Goal: Find specific page/section: Find specific page/section

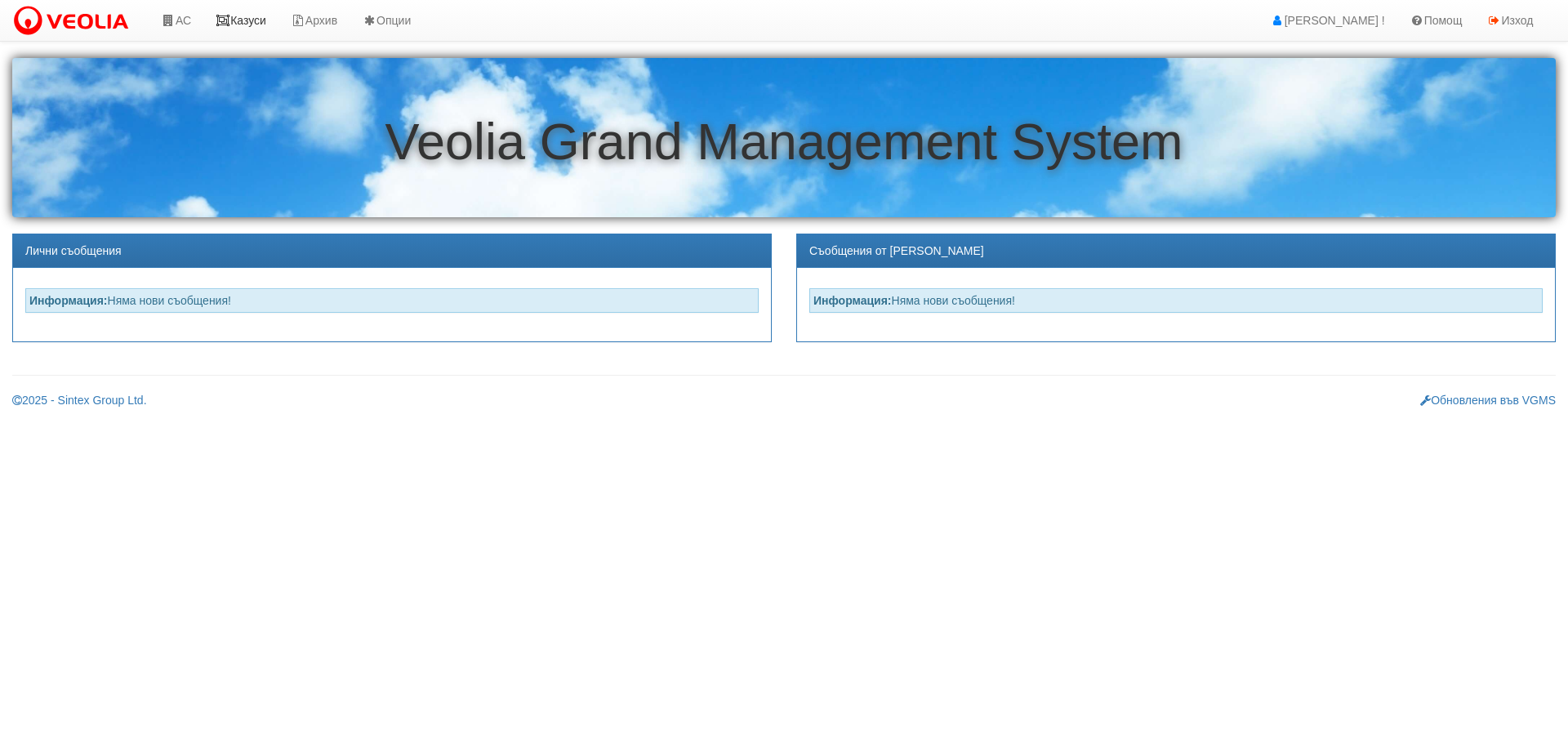
click at [245, 18] on link "Казуси" at bounding box center [240, 20] width 75 height 41
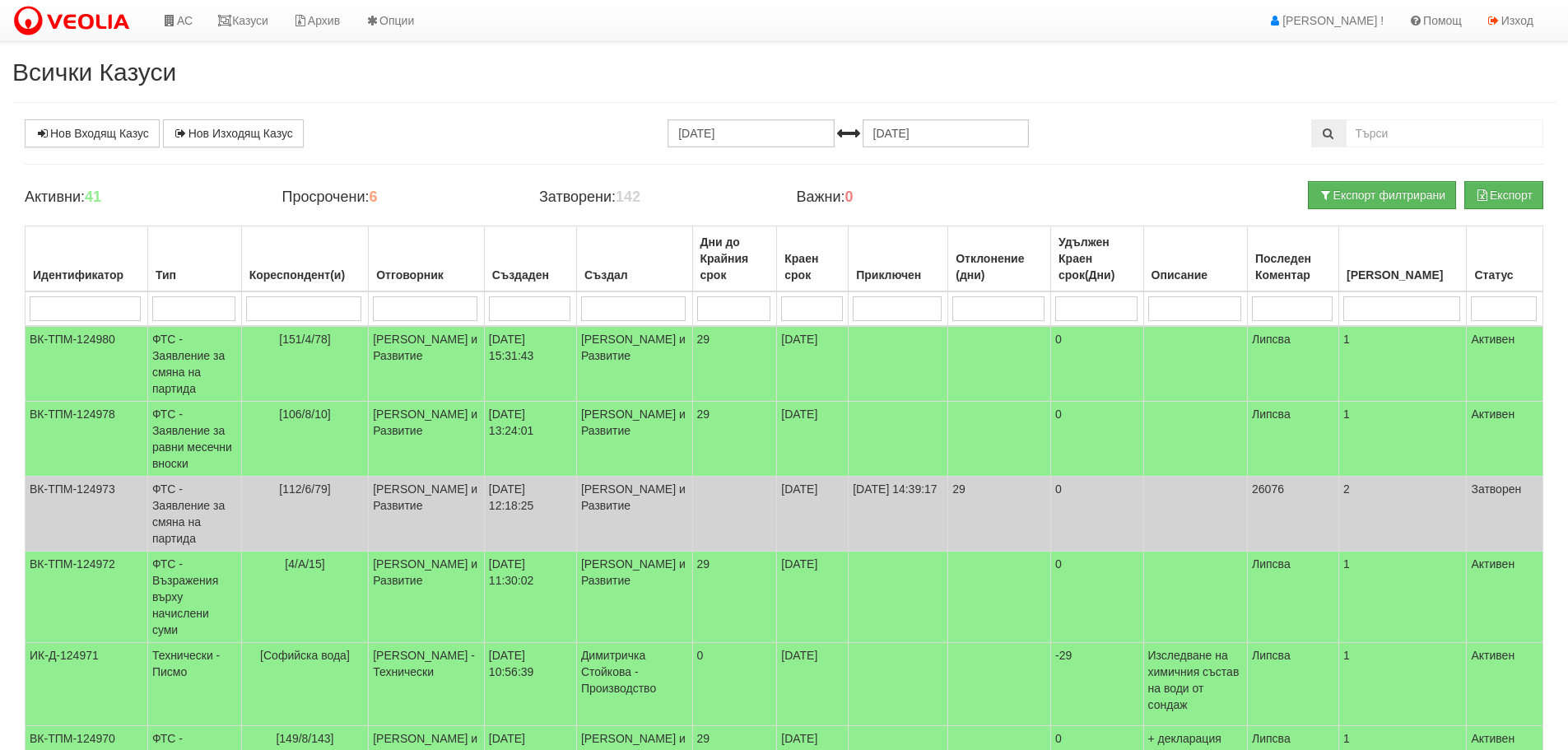
click at [452, 304] on input "search" at bounding box center [425, 309] width 104 height 25
type input "д"
type input "ди"
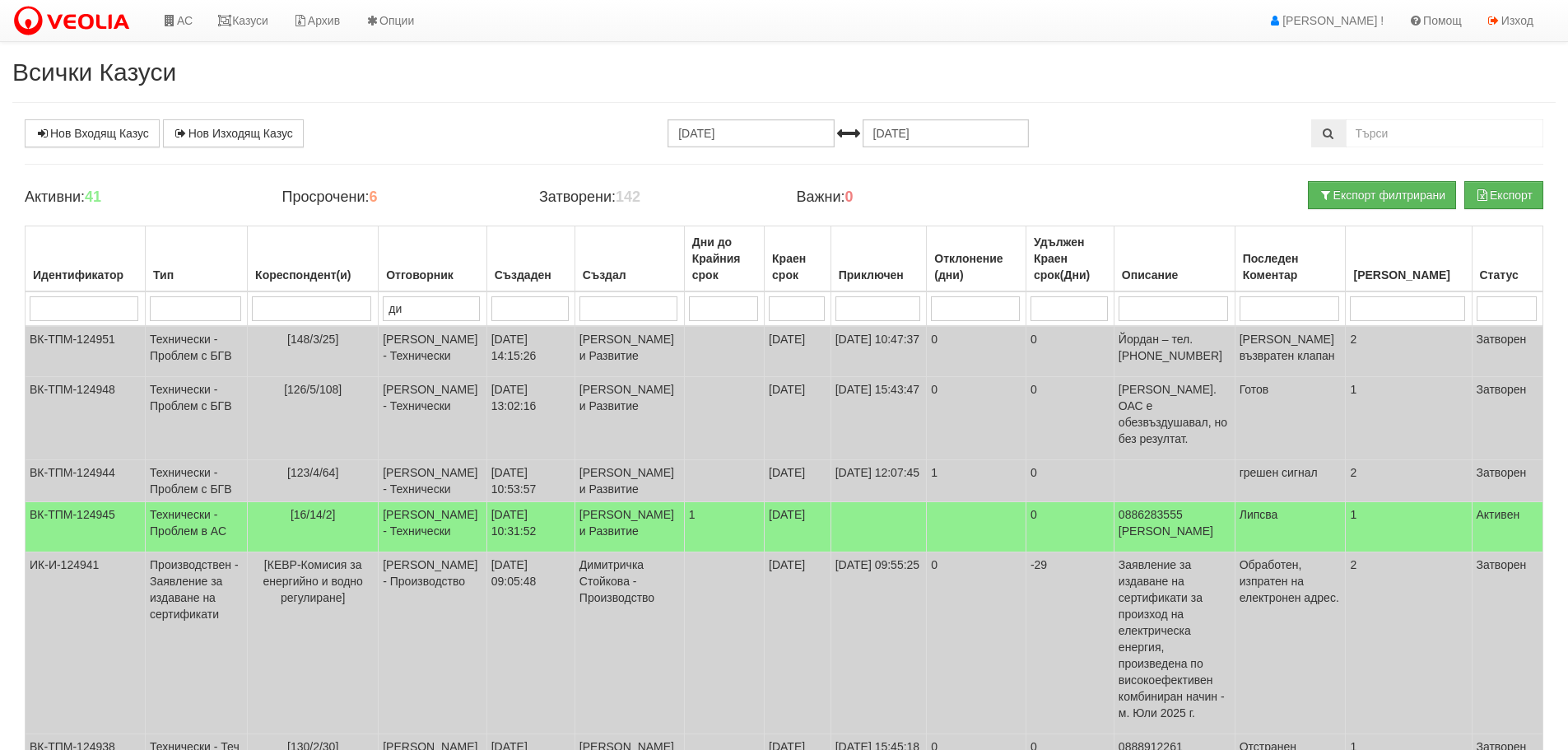
type input "ди"
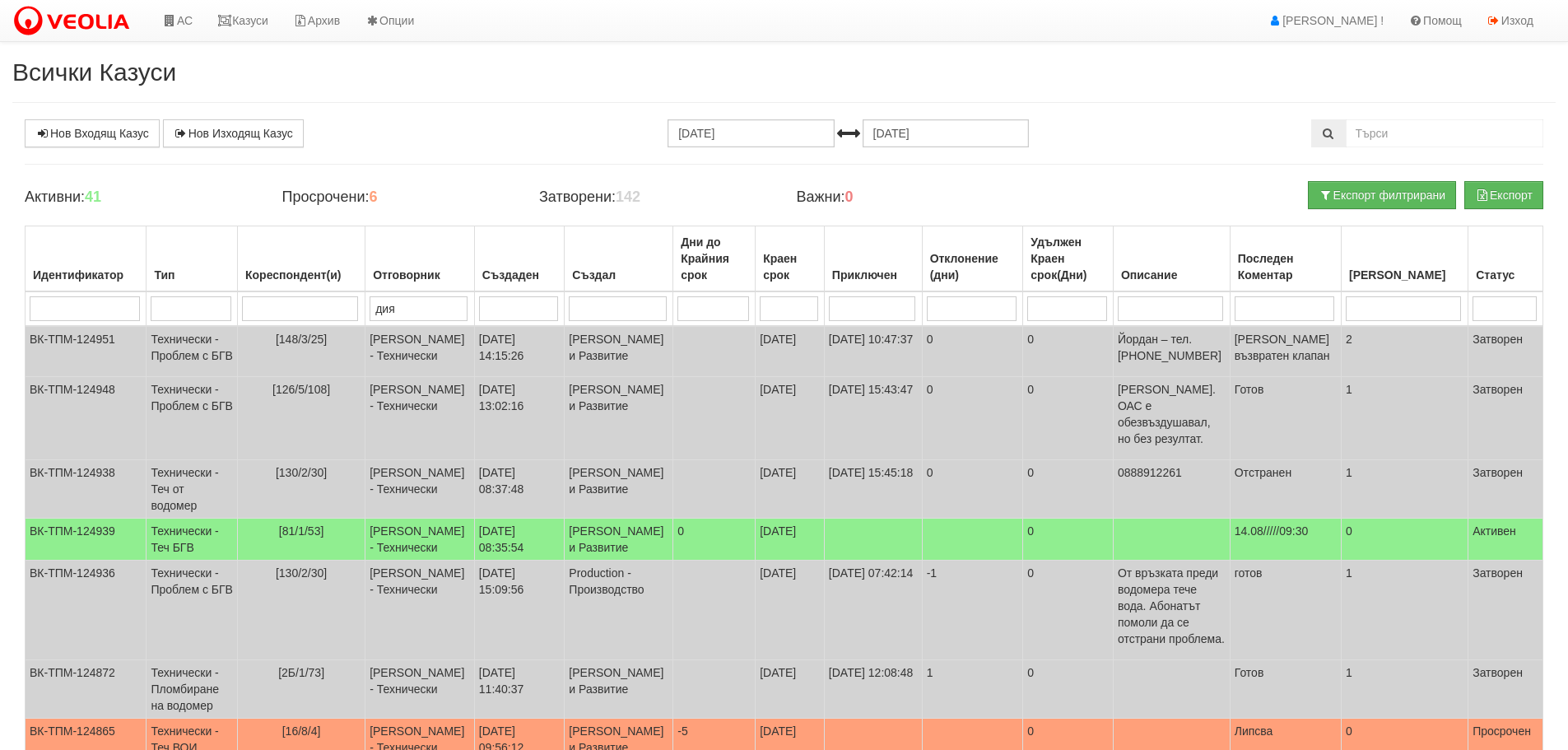
type input "диян"
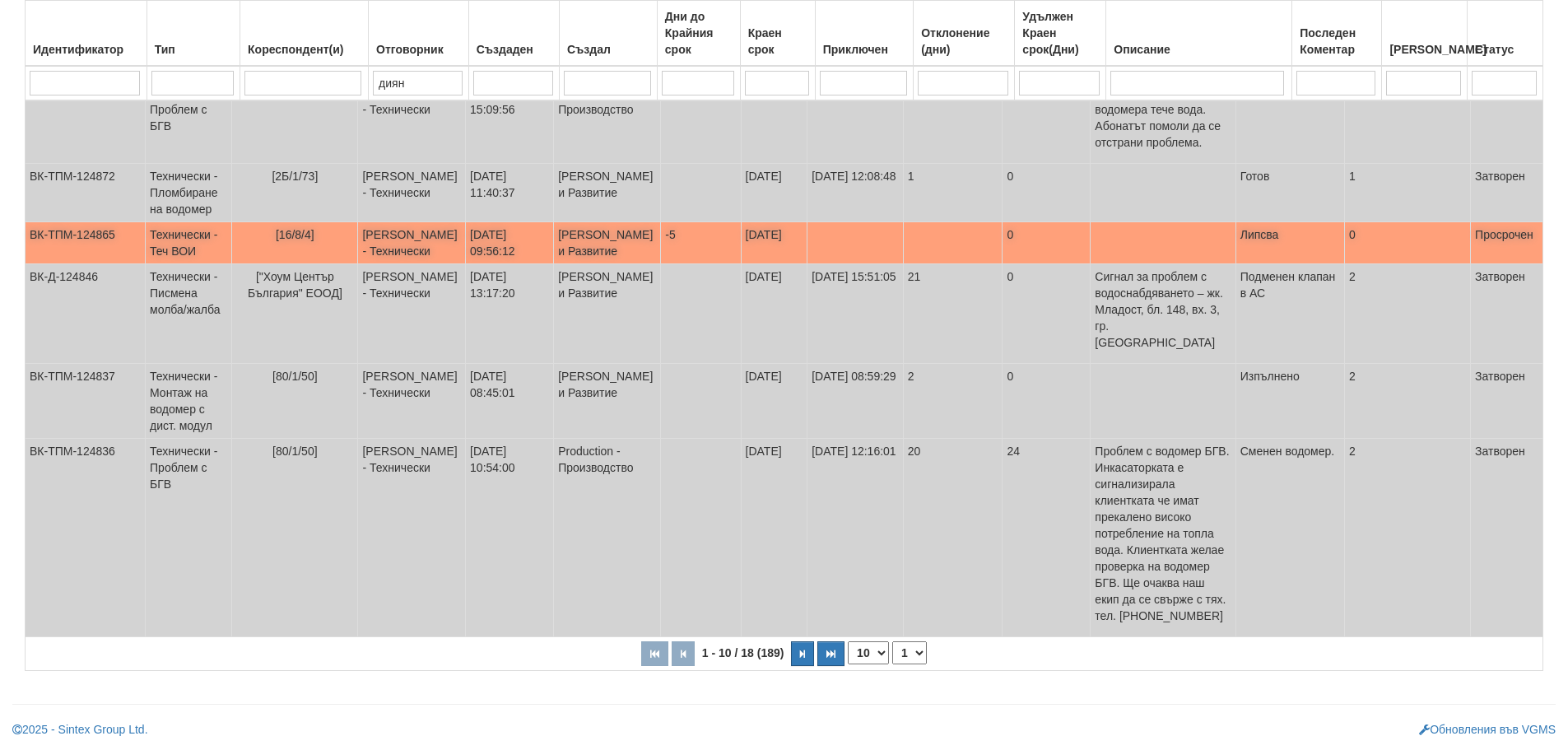
scroll to position [505, 0]
type input "диян"
click at [916, 654] on select "1 2" at bounding box center [909, 652] width 34 height 23
select select "2"
click at [894, 641] on select "1 2" at bounding box center [909, 652] width 34 height 23
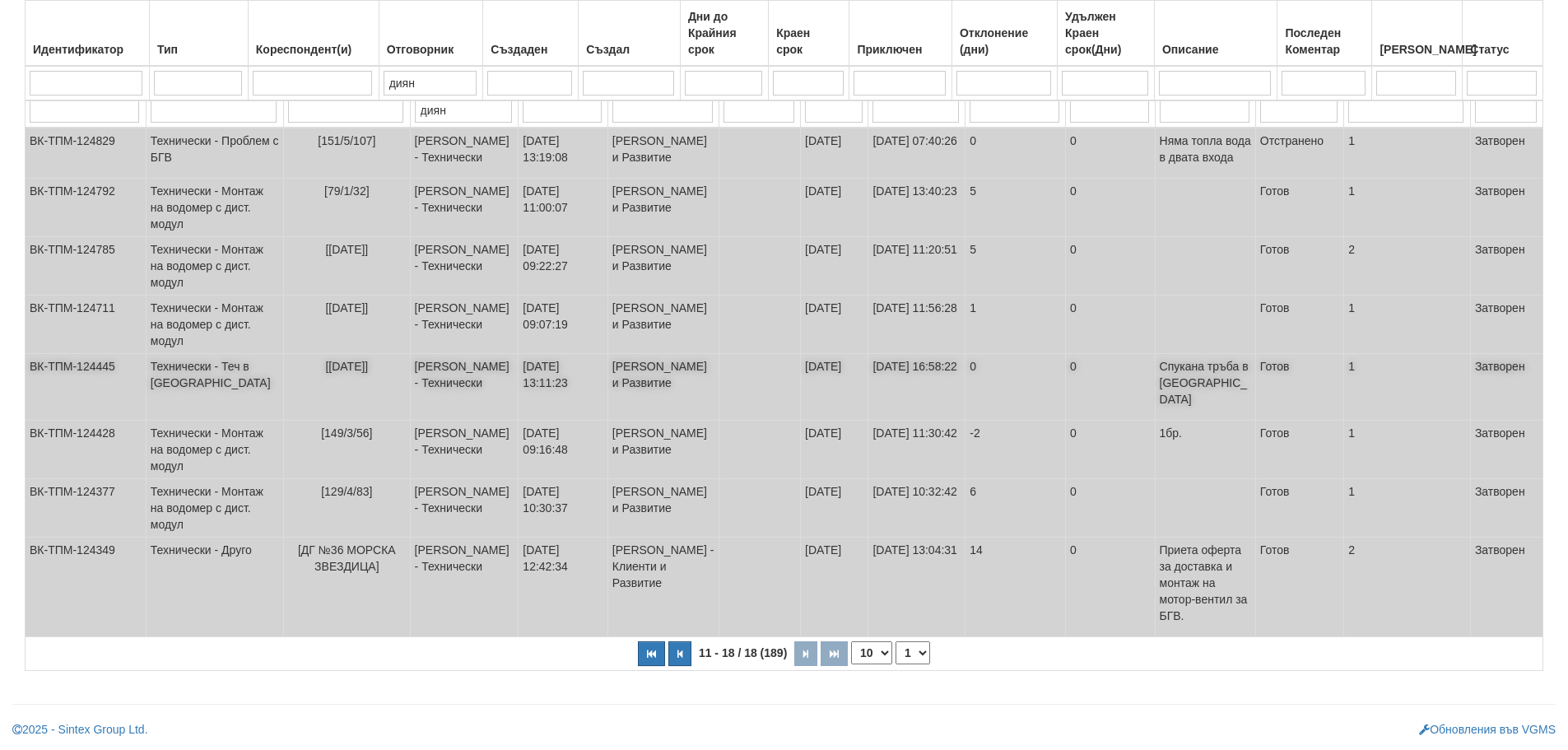
scroll to position [264, 0]
click at [909, 653] on select "1 2" at bounding box center [912, 652] width 34 height 23
click at [904, 659] on select "1 2" at bounding box center [912, 652] width 34 height 23
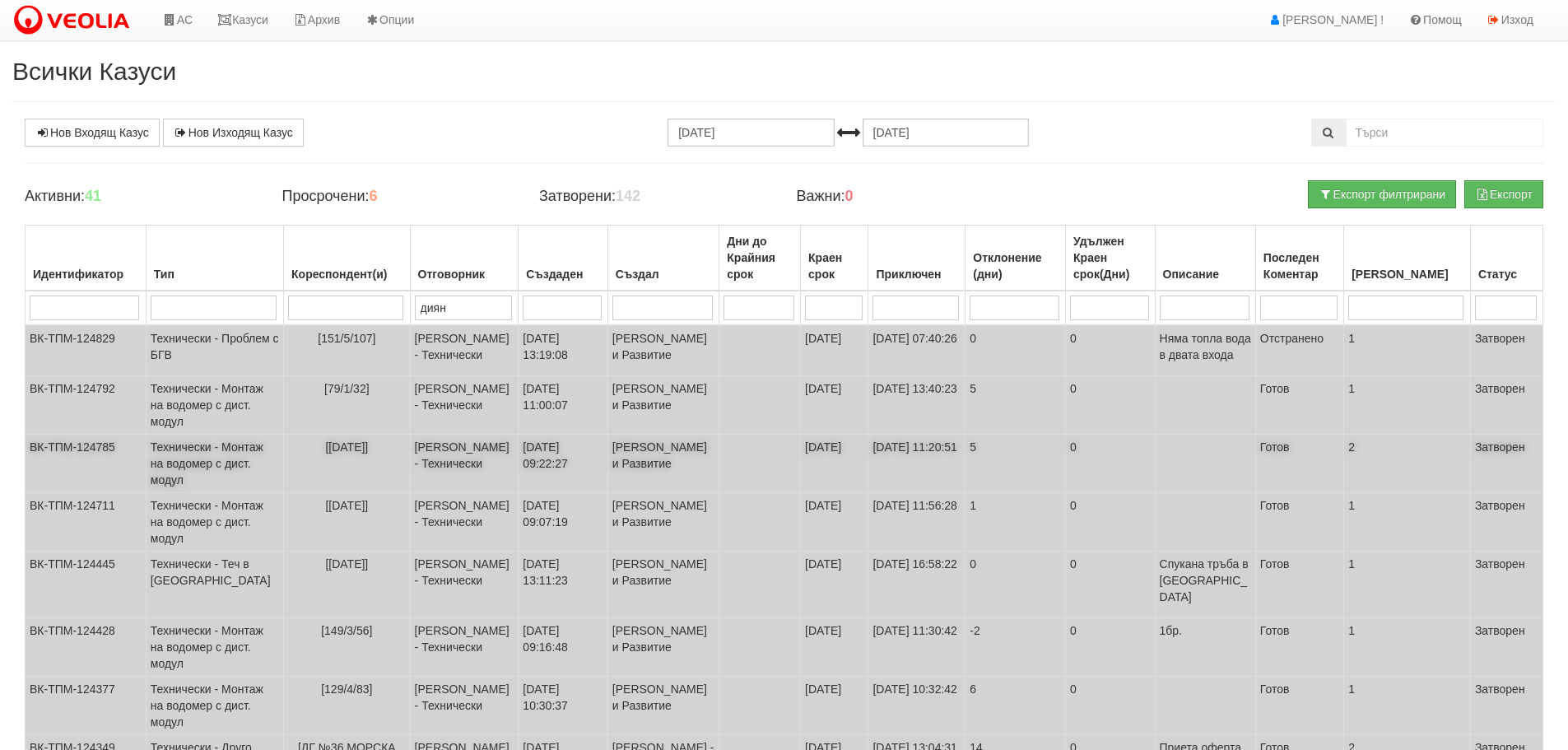
scroll to position [0, 0]
